Goal: Find contact information: Find contact information

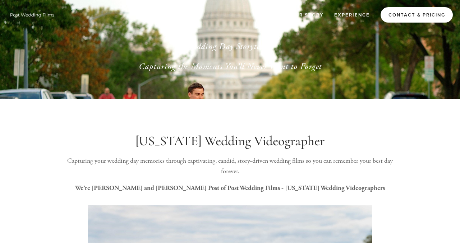
click at [403, 16] on link "Contact & Pricing" at bounding box center [416, 14] width 72 height 15
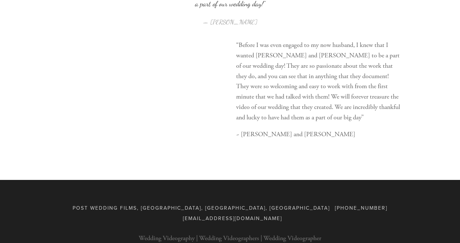
scroll to position [962, 0]
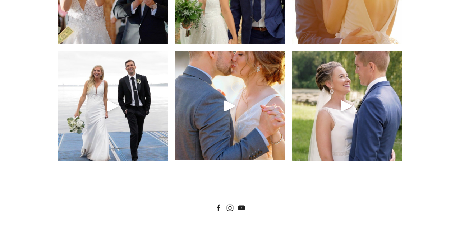
scroll to position [3070, 0]
